Goal: Information Seeking & Learning: Find specific page/section

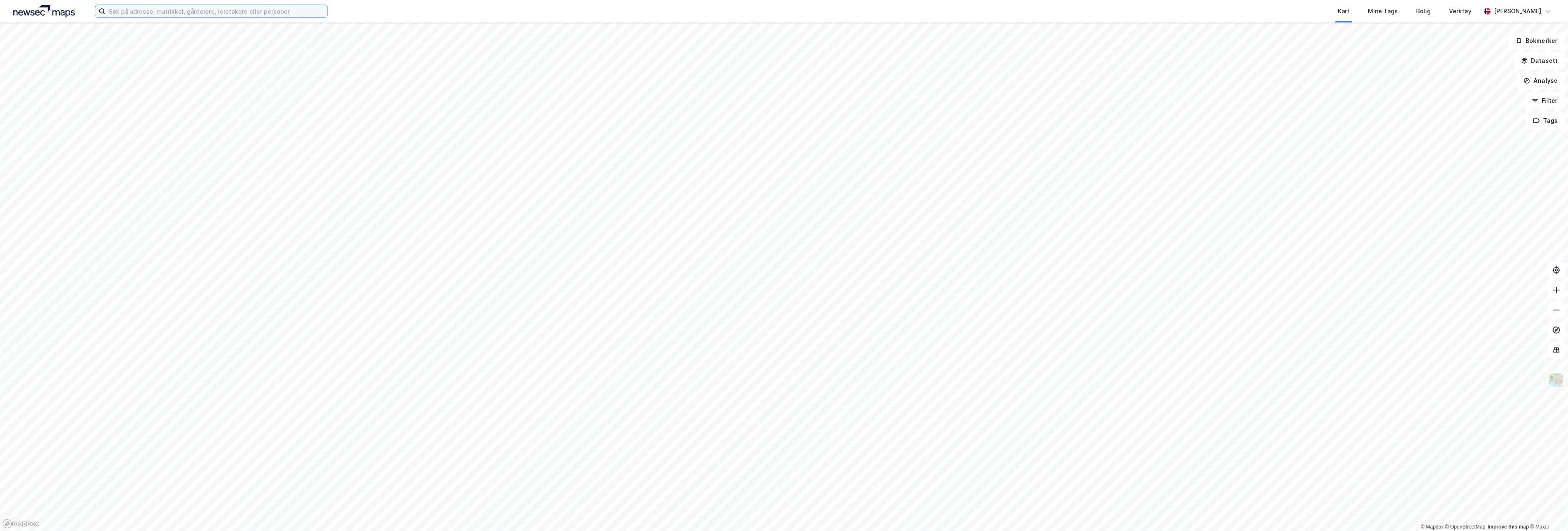
click at [300, 11] on input at bounding box center [216, 11] width 222 height 13
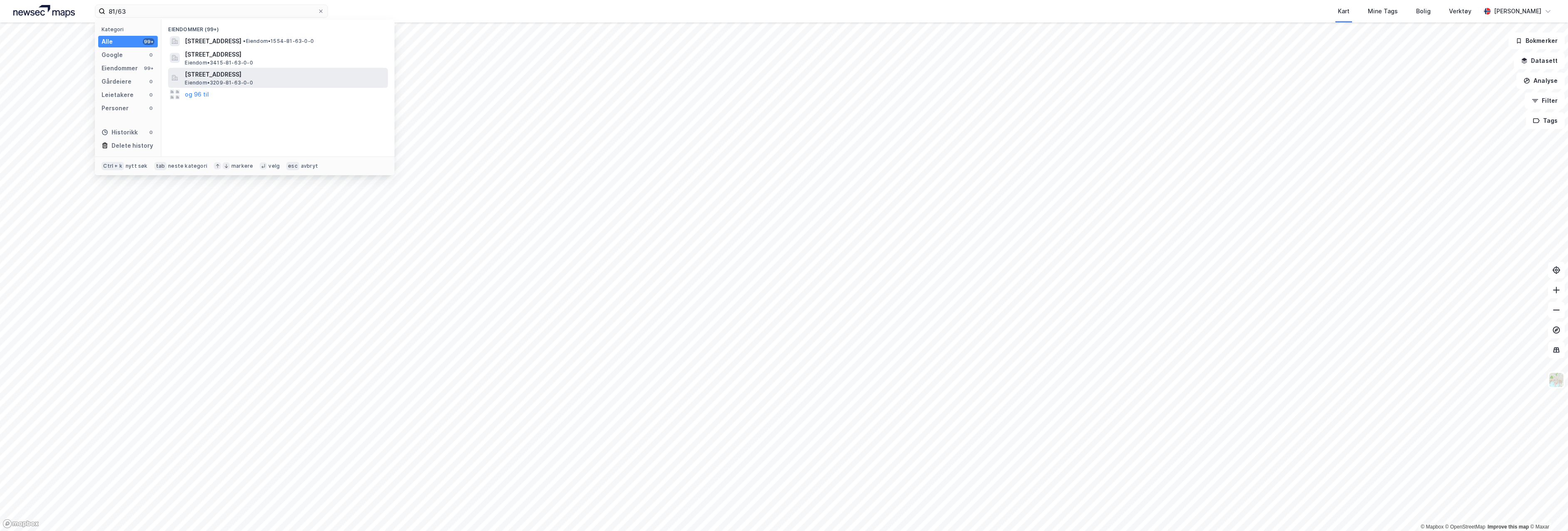
click at [211, 73] on span "[STREET_ADDRESS]" at bounding box center [284, 74] width 200 height 10
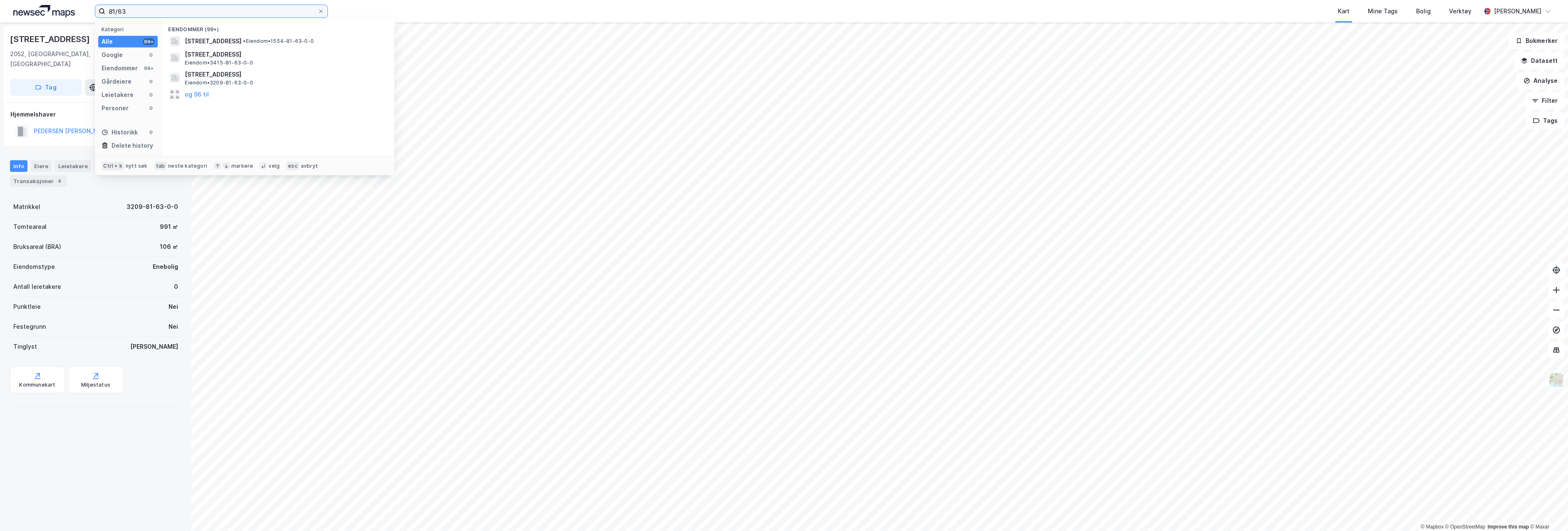
click at [137, 14] on input "81/63" at bounding box center [212, 11] width 212 height 13
type input "81/63 lillestrøm"
click at [219, 41] on span "[STREET_ADDRESS]" at bounding box center [284, 41] width 200 height 10
